Goal: Check status: Check status

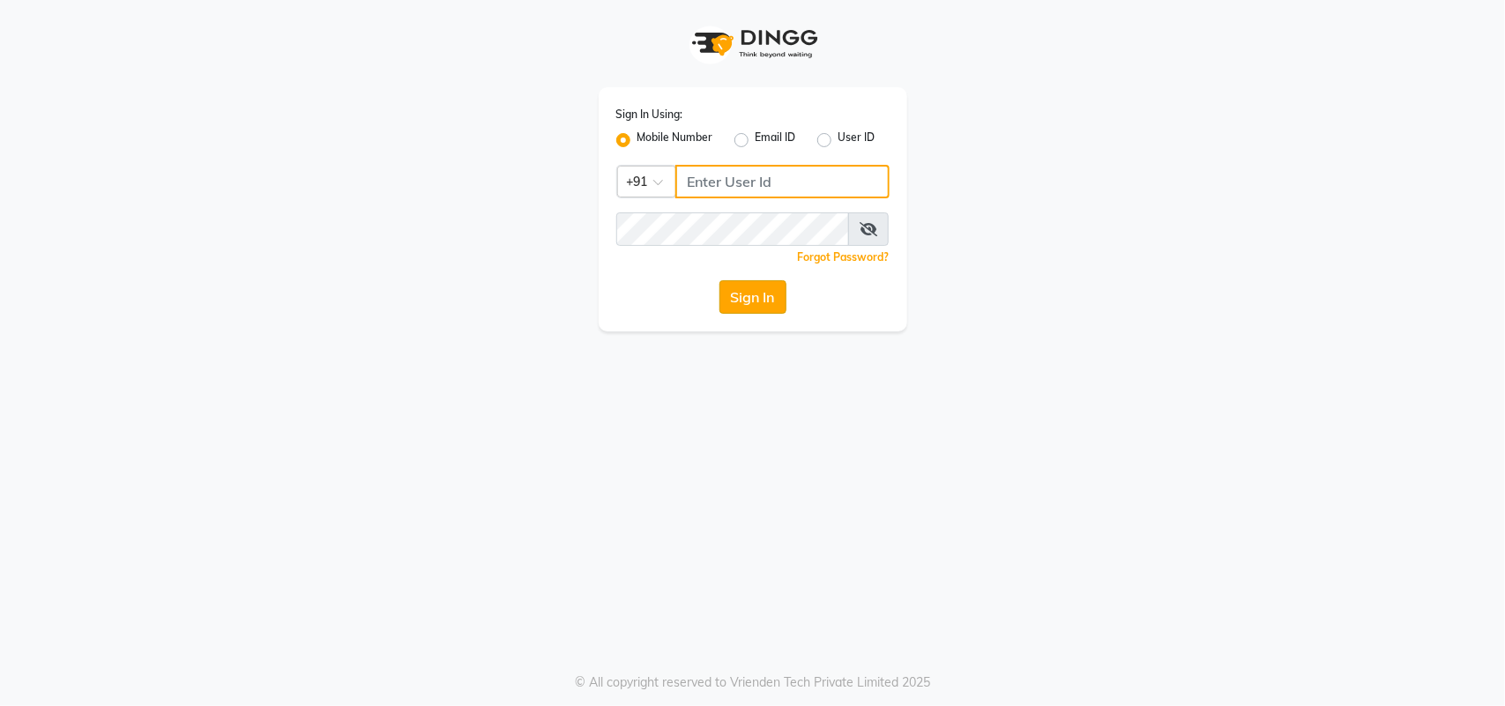
type input "9324581241"
click at [756, 285] on button "Sign In" at bounding box center [752, 296] width 67 height 33
